Goal: Use online tool/utility: Utilize a website feature to perform a specific function

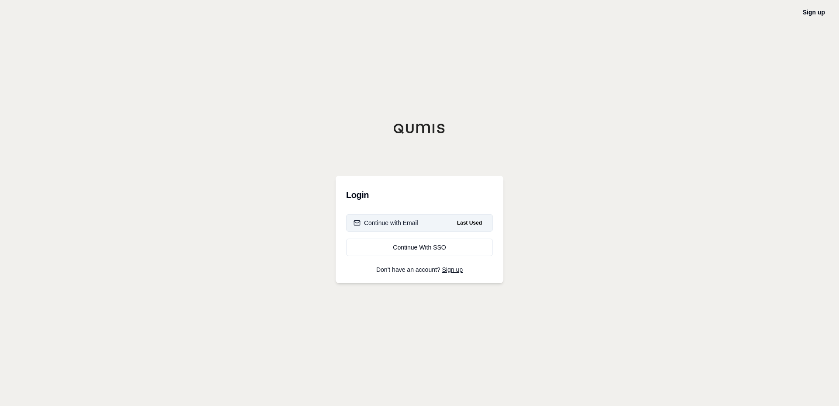
click at [406, 221] on div "Continue with Email" at bounding box center [386, 223] width 65 height 9
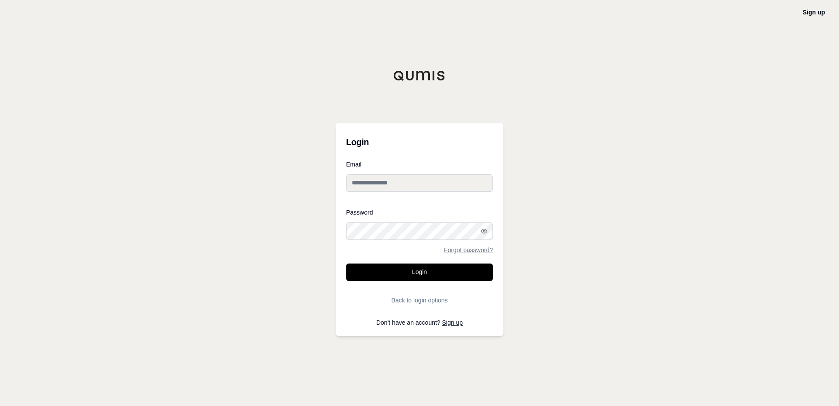
type input "**********"
click at [413, 268] on button "Login" at bounding box center [419, 272] width 147 height 17
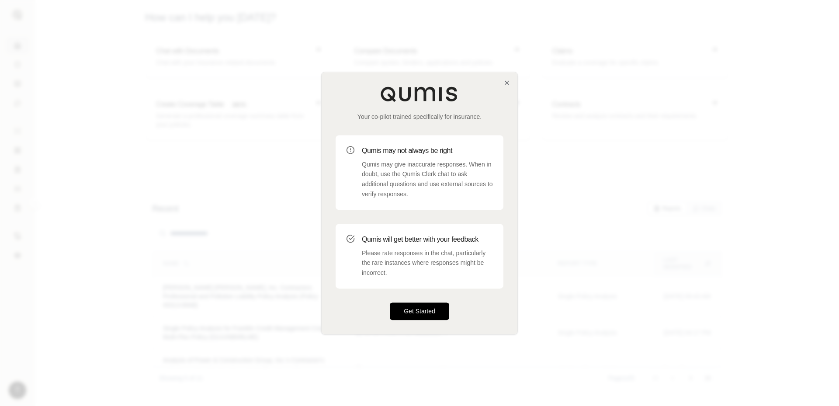
click at [425, 310] on button "Get Started" at bounding box center [419, 310] width 59 height 17
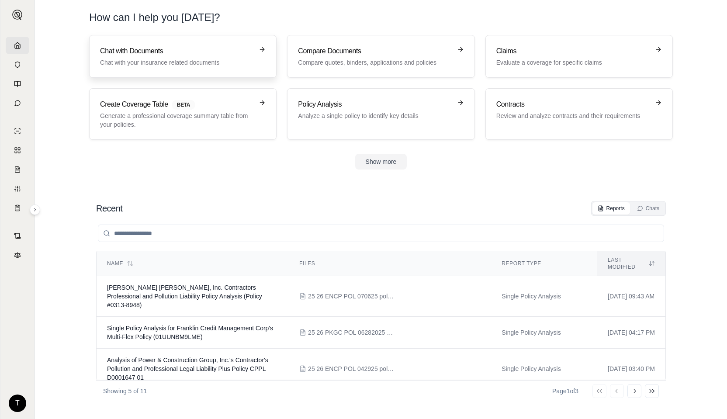
click at [167, 59] on p "Chat with your insurance related documents" at bounding box center [176, 62] width 153 height 9
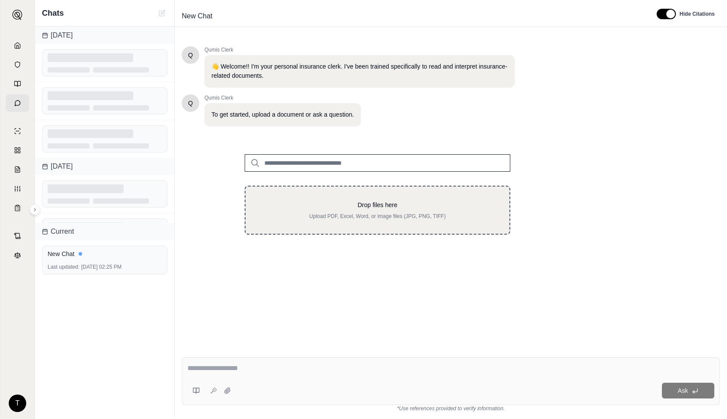
click at [293, 207] on p "Drop files here" at bounding box center [378, 205] width 236 height 9
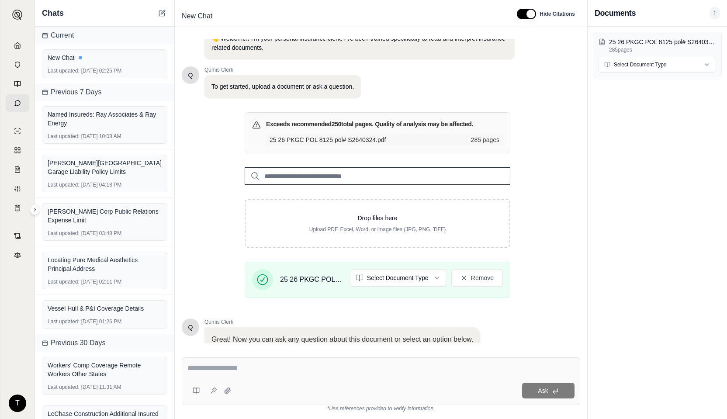
scroll to position [52, 0]
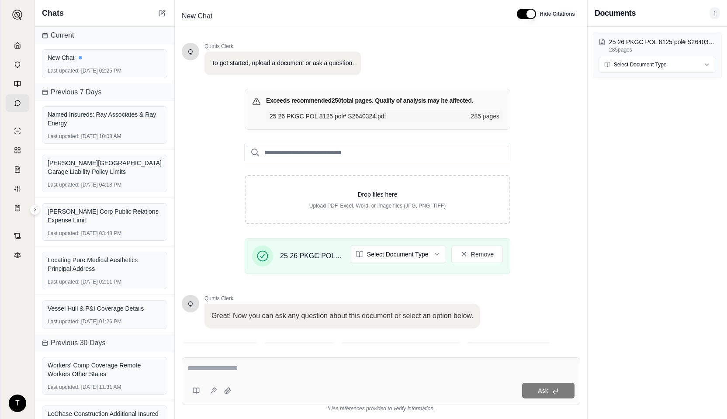
click at [202, 368] on textarea at bounding box center [382, 368] width 388 height 10
type textarea "**********"
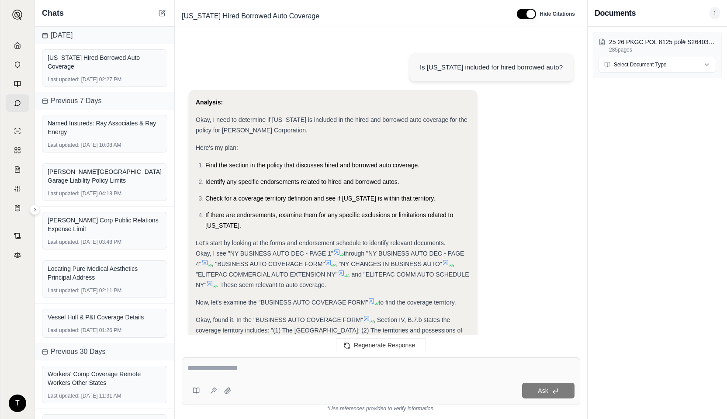
scroll to position [273, 0]
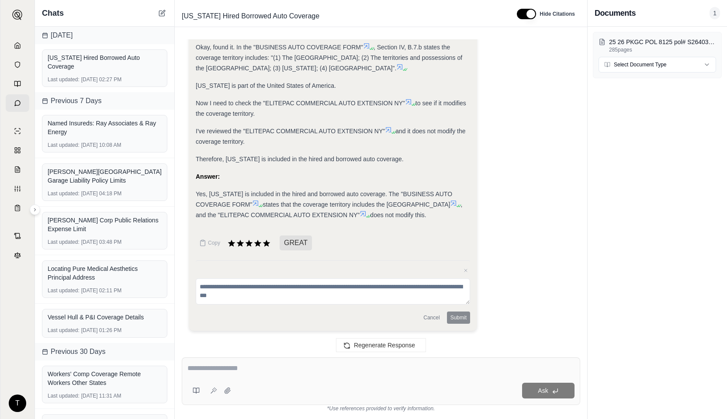
click at [265, 375] on div at bounding box center [381, 370] width 387 height 14
click at [253, 372] on textarea at bounding box center [381, 368] width 387 height 10
type textarea "**********"
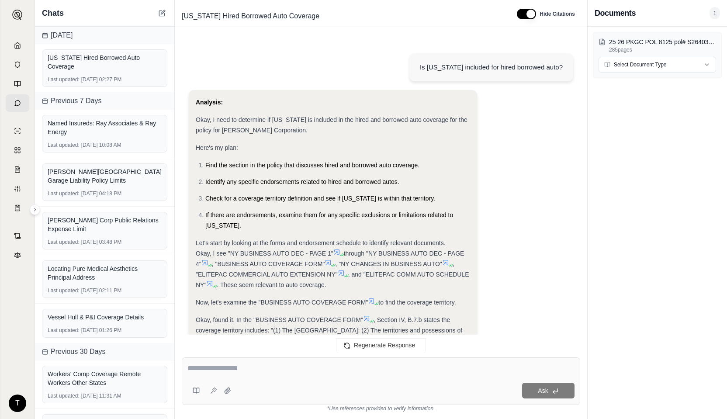
scroll to position [945, 0]
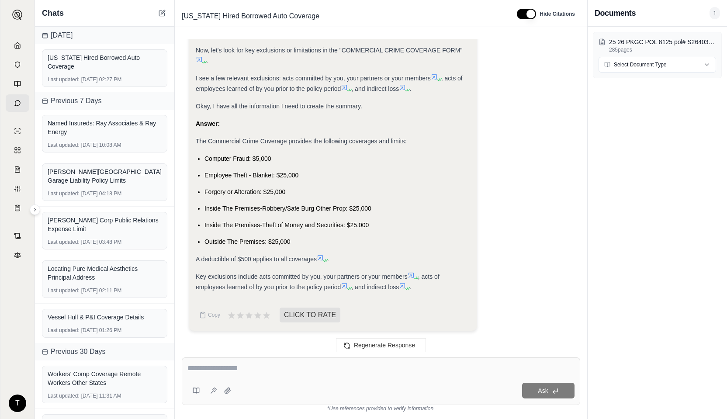
click at [252, 374] on div at bounding box center [381, 370] width 387 height 14
click at [258, 374] on div at bounding box center [381, 370] width 387 height 14
click at [257, 372] on textarea at bounding box center [381, 368] width 387 height 10
click at [264, 315] on icon at bounding box center [267, 315] width 8 height 7
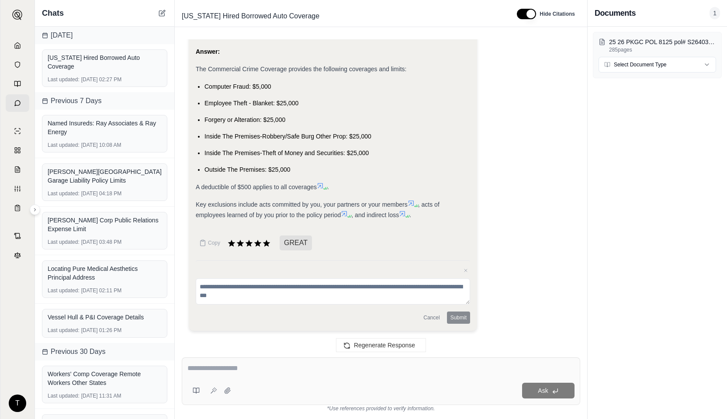
click at [256, 375] on div at bounding box center [381, 370] width 387 height 14
click at [256, 373] on div at bounding box center [381, 370] width 387 height 14
click at [256, 372] on textarea at bounding box center [381, 368] width 387 height 10
type textarea "**********"
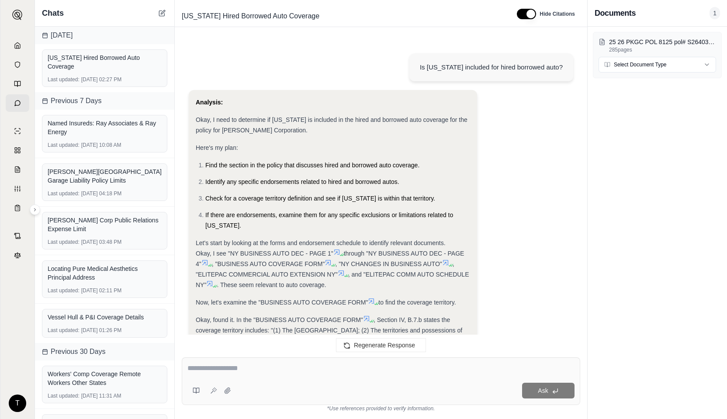
scroll to position [1446, 0]
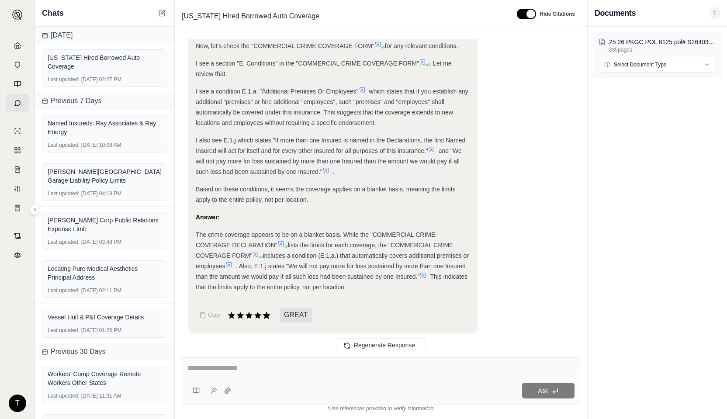
click at [266, 317] on icon at bounding box center [267, 316] width 10 height 10
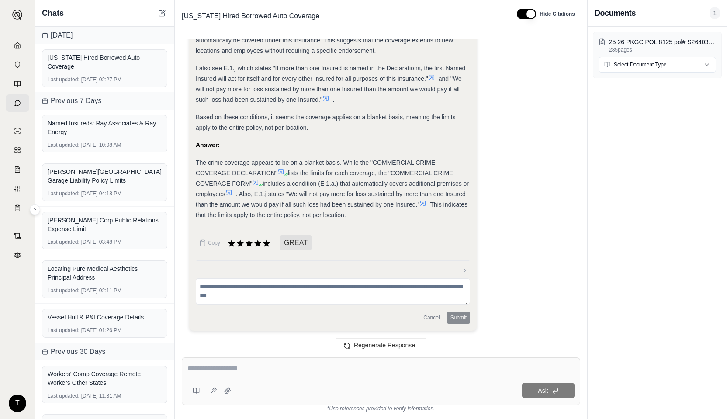
click at [207, 370] on textarea at bounding box center [381, 368] width 387 height 10
type textarea "*"
type textarea "**********"
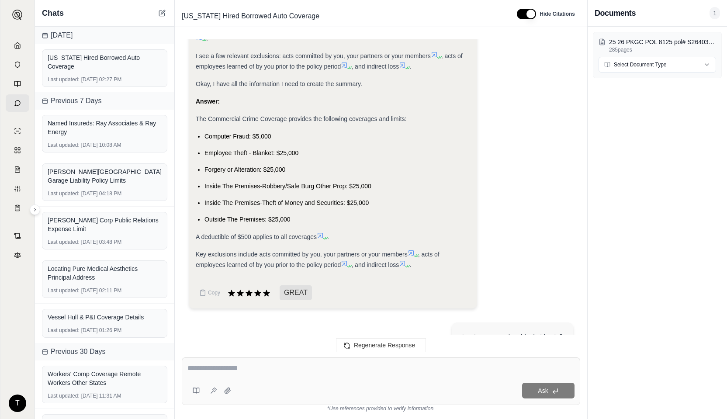
scroll to position [1988, 0]
